Goal: Navigation & Orientation: Find specific page/section

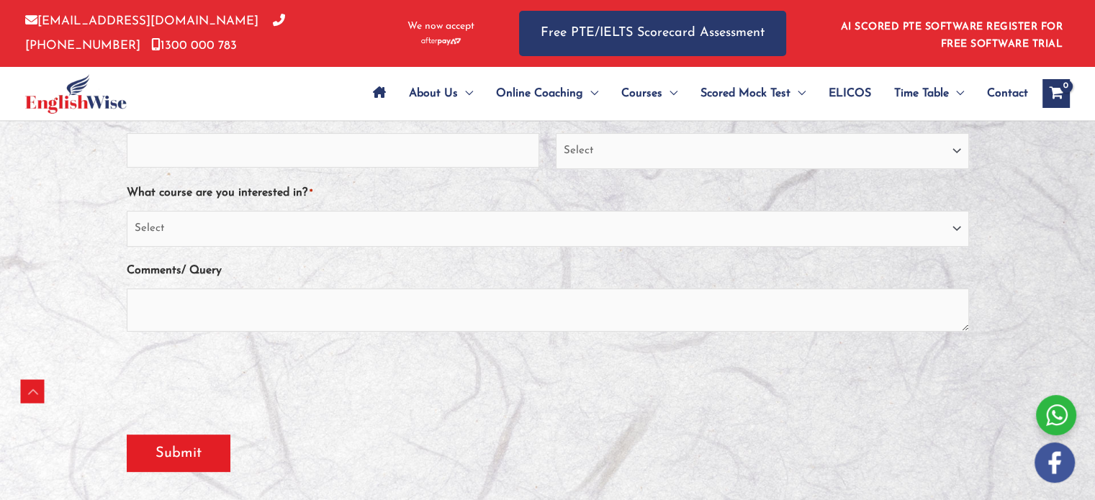
scroll to position [498, 0]
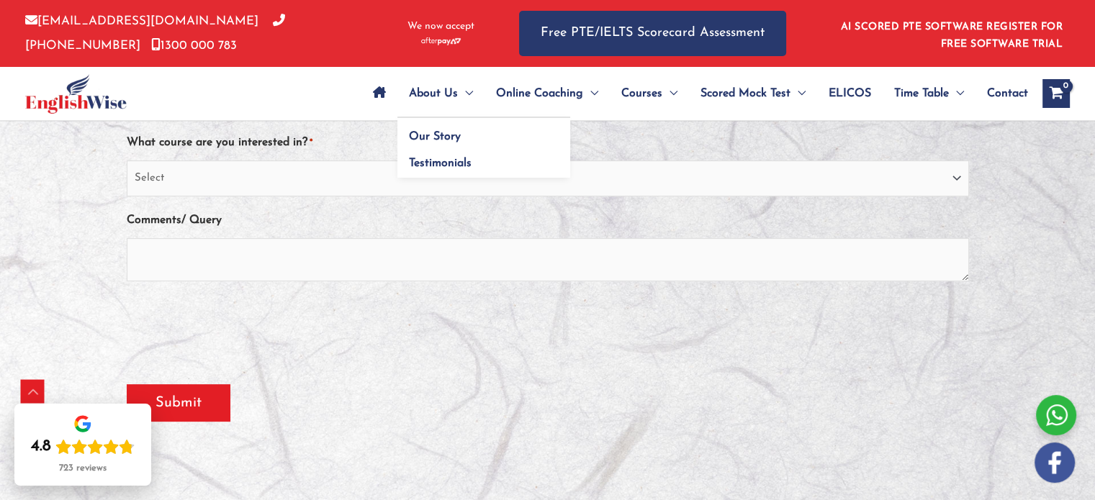
click at [420, 89] on span "About Us" at bounding box center [433, 93] width 49 height 50
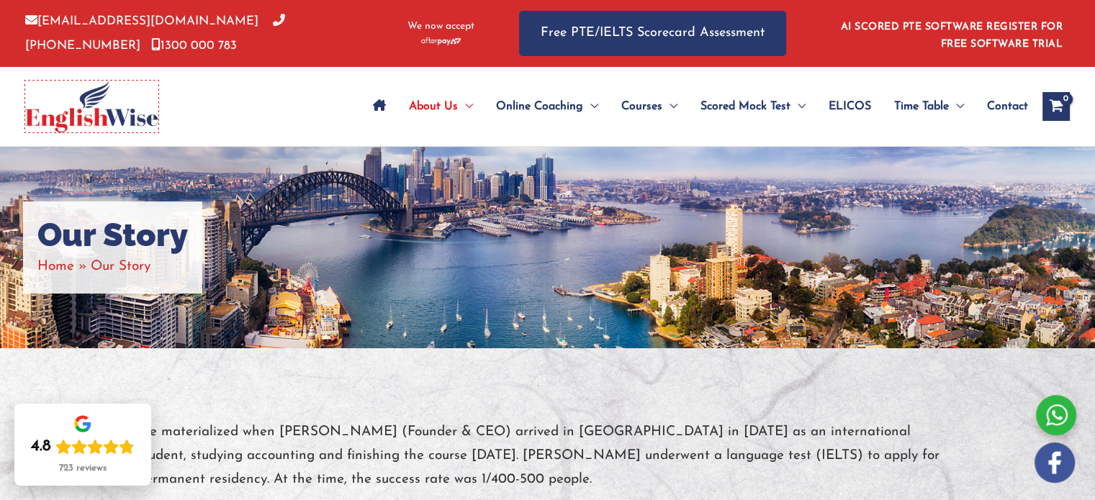
click at [84, 120] on img at bounding box center [91, 107] width 133 height 52
